Goal: Task Accomplishment & Management: Use online tool/utility

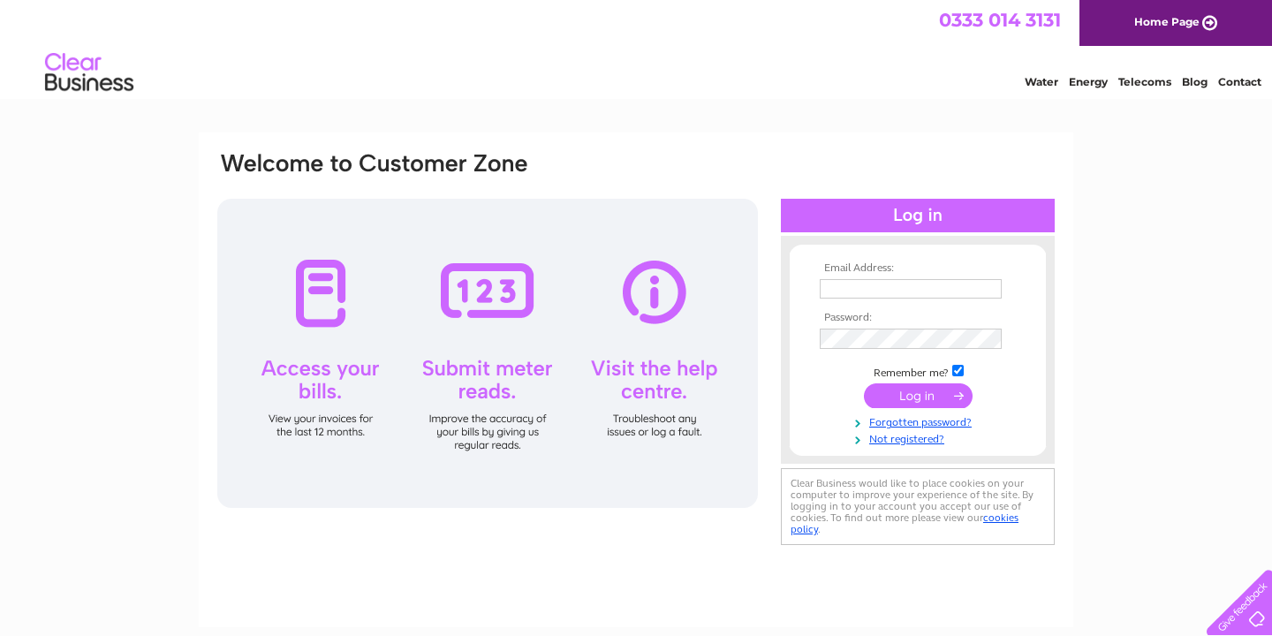
type input "gillian.morris6@btinternet.com"
click at [943, 392] on input "submit" at bounding box center [918, 395] width 109 height 25
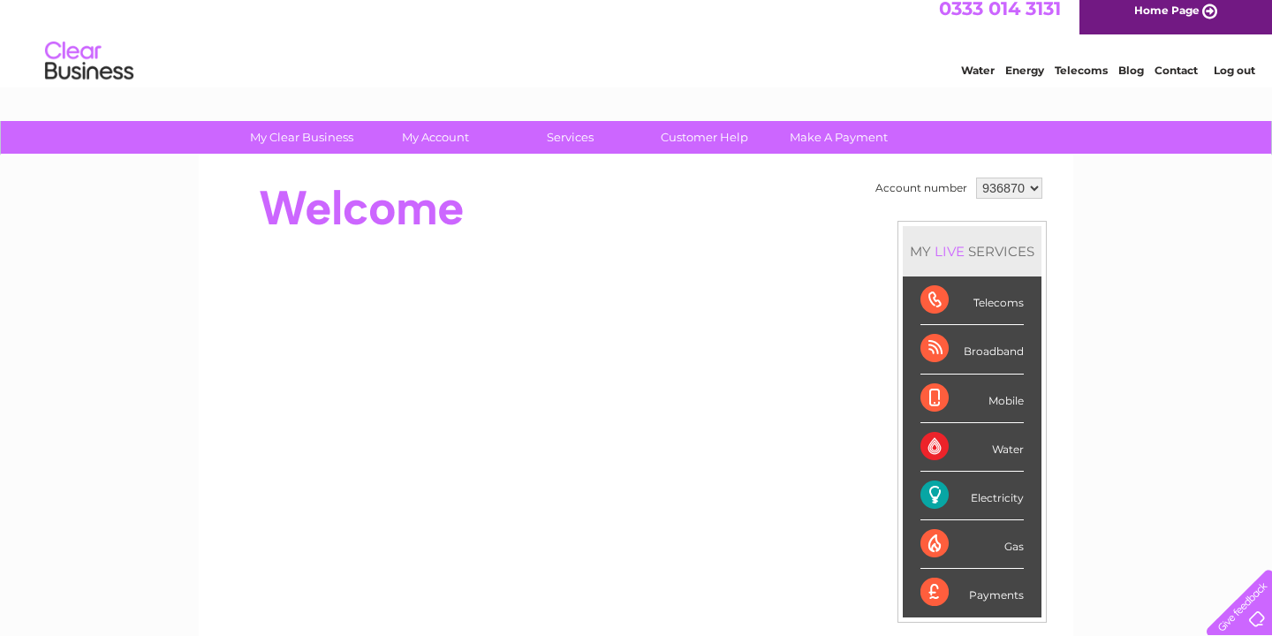
scroll to position [24, 0]
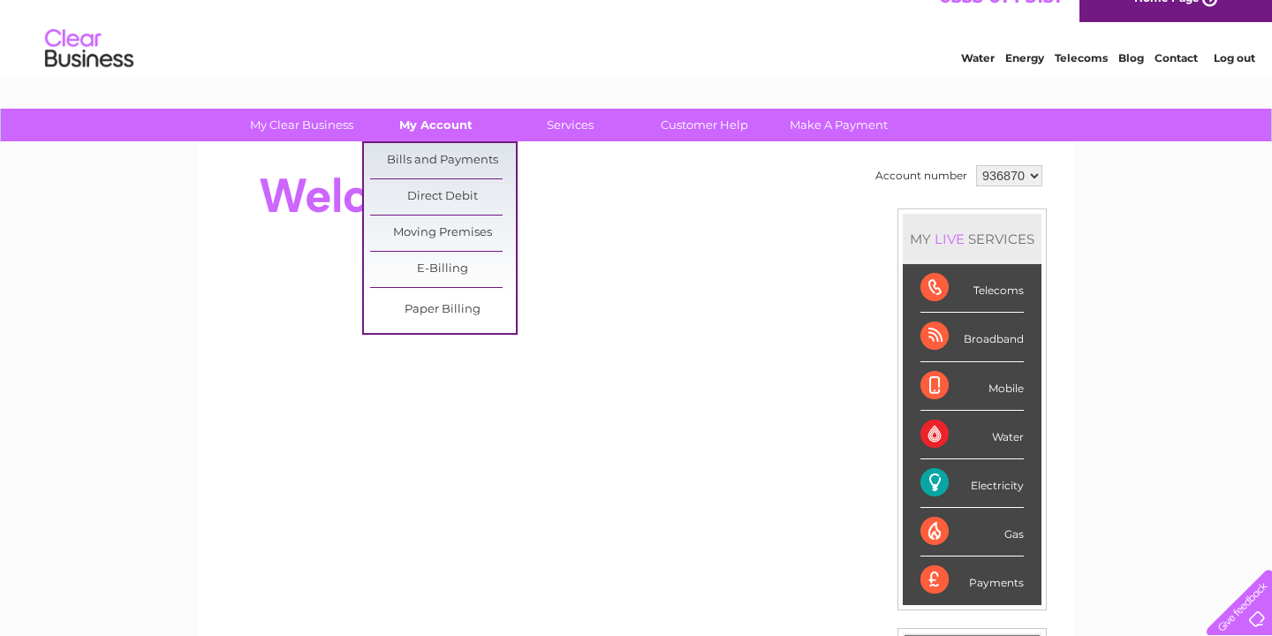
click at [418, 128] on link "My Account" at bounding box center [436, 125] width 146 height 33
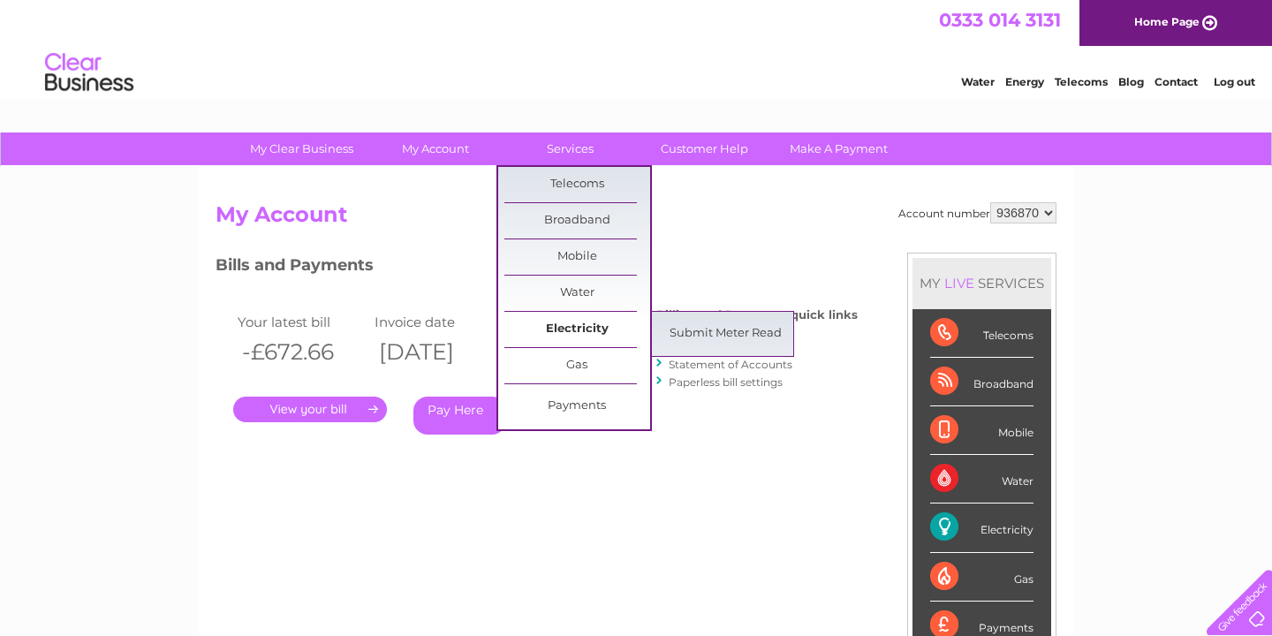
click at [586, 332] on link "Electricity" at bounding box center [577, 329] width 146 height 35
click at [691, 335] on link "Submit Meter Read" at bounding box center [726, 333] width 146 height 35
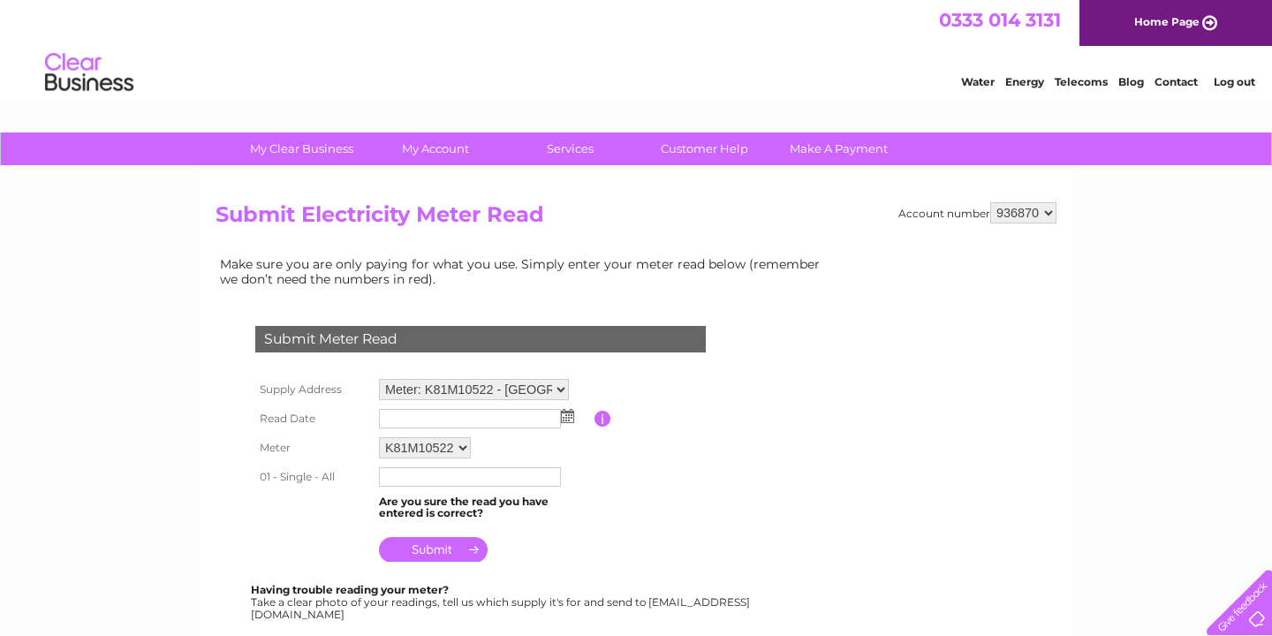
click at [567, 414] on img at bounding box center [567, 416] width 13 height 14
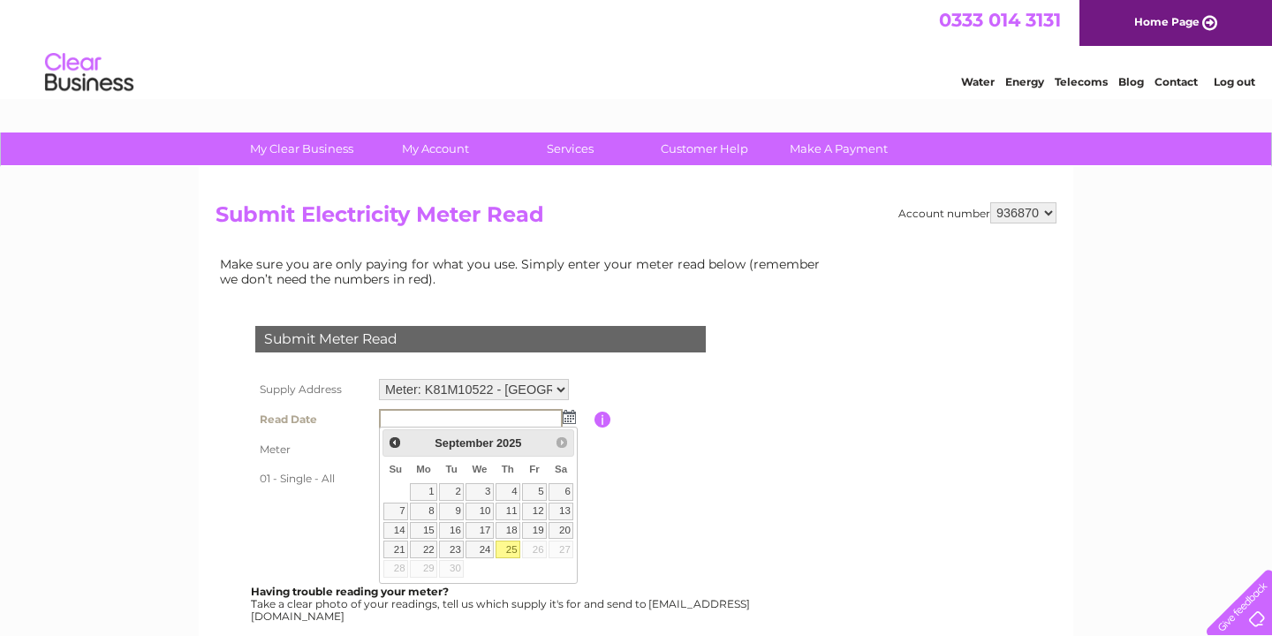
click at [509, 546] on link "25" at bounding box center [508, 550] width 25 height 18
type input "2025/09/25"
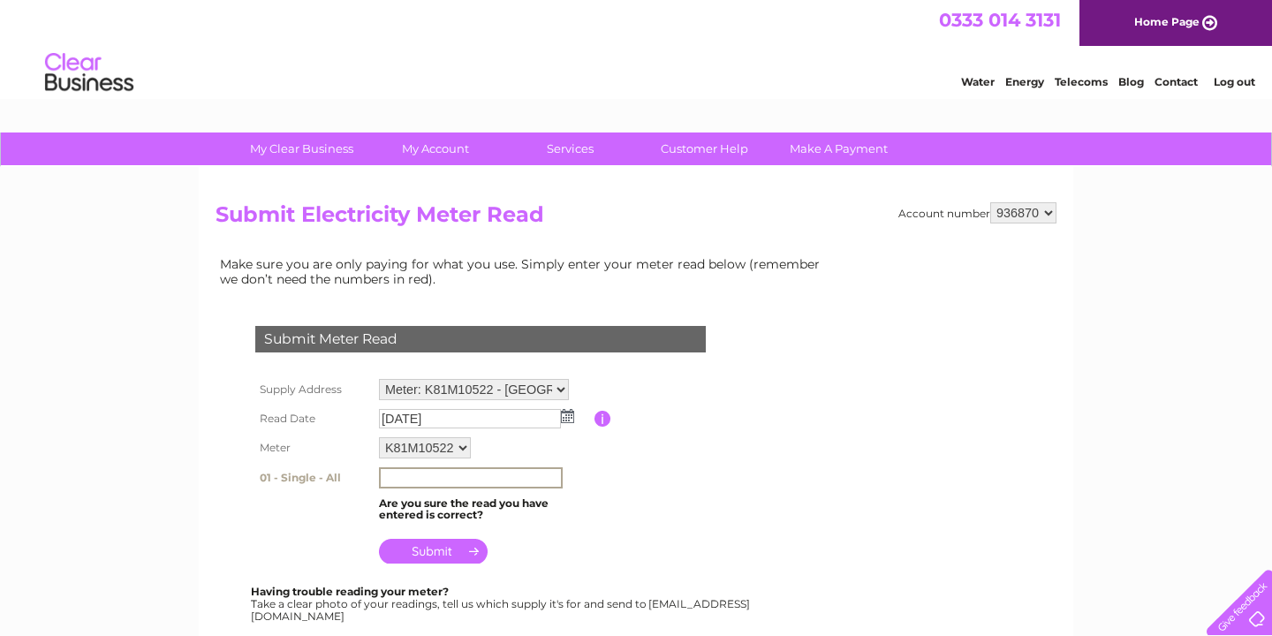
click at [439, 472] on input "text" at bounding box center [471, 477] width 184 height 21
type input "34032"
click at [467, 546] on input "submit" at bounding box center [433, 551] width 109 height 25
